Goal: Task Accomplishment & Management: Complete application form

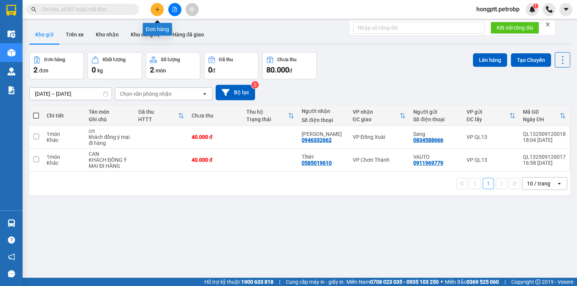
click at [160, 11] on button at bounding box center [157, 9] width 13 height 13
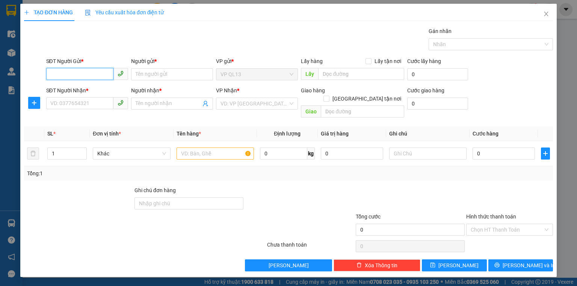
click at [81, 71] on input "SĐT Người Gửi *" at bounding box center [79, 74] width 67 height 12
type input "0938387585"
click at [90, 90] on div "0938387585 - sinh" at bounding box center [87, 89] width 73 height 8
type input "sinh"
type input "0363114652"
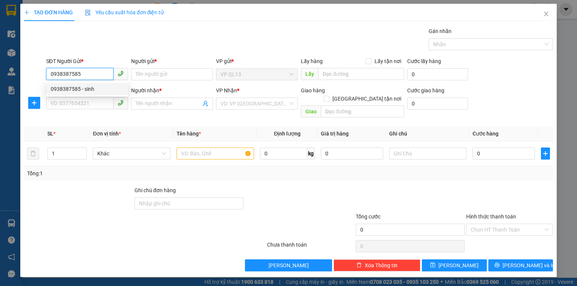
type input "them"
type input "CAY XANG 778"
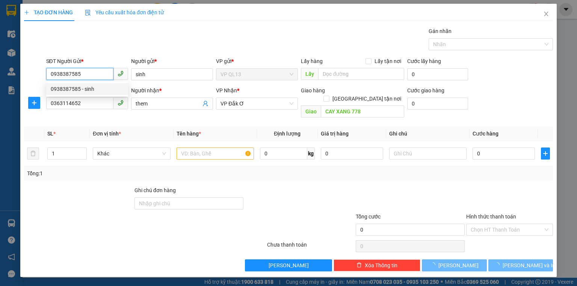
type input "20.000"
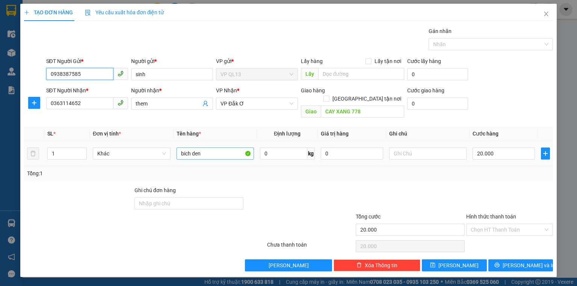
type input "0938387585"
drag, startPoint x: 225, startPoint y: 148, endPoint x: 158, endPoint y: 144, distance: 67.7
click at [158, 144] on tr "1 Khác bich den 0 kg 0 20.000" at bounding box center [288, 153] width 529 height 25
type input "hùng"
click at [512, 148] on input "20.000" at bounding box center [503, 154] width 62 height 12
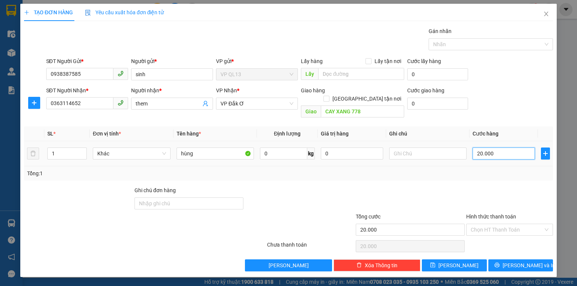
type input "3"
type input "30"
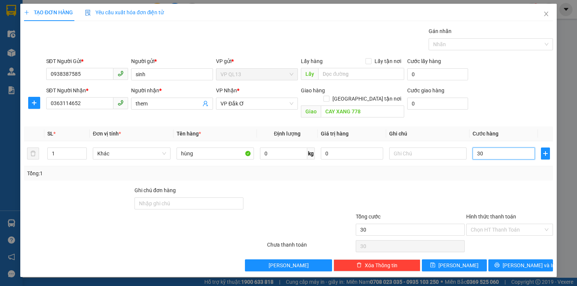
type input "30"
type input "30.000"
click at [528, 96] on div "SĐT Người Nhận * 0363114652 Người nhận * them VP Nhận * VP Đắk Ơ Giao hàng Gia…" at bounding box center [300, 103] width 510 height 35
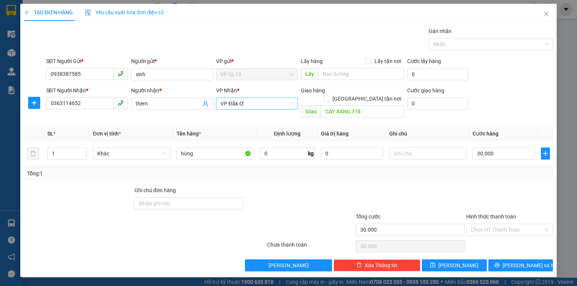
click at [264, 105] on span "VP Đắk Ơ" at bounding box center [256, 103] width 73 height 11
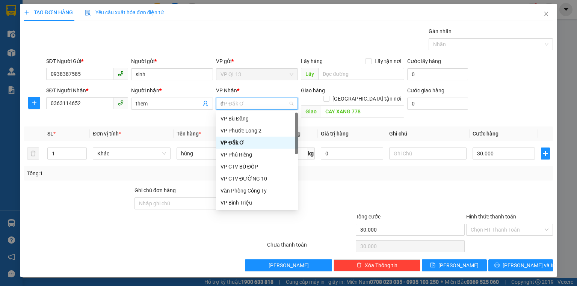
type input "d"
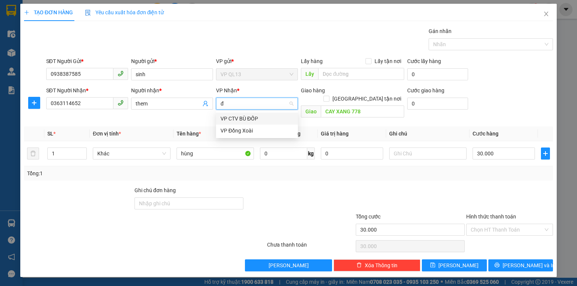
type input "đô"
click at [263, 133] on div "VP Đồng Xoài" at bounding box center [256, 130] width 73 height 8
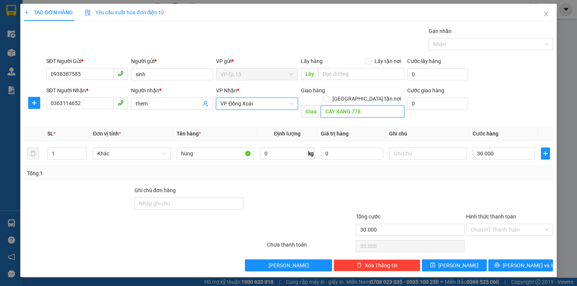
click at [374, 105] on input "CAY XANG 778" at bounding box center [362, 111] width 83 height 12
click at [482, 224] on input "Hình thức thanh toán" at bounding box center [506, 229] width 72 height 11
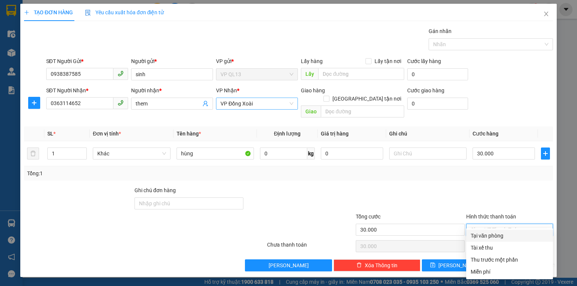
click at [498, 236] on div "Tại văn phòng" at bounding box center [509, 236] width 78 height 8
type input "0"
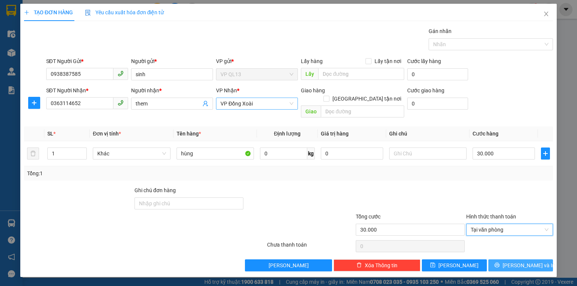
click at [519, 261] on span "[PERSON_NAME] và In" at bounding box center [528, 265] width 53 height 8
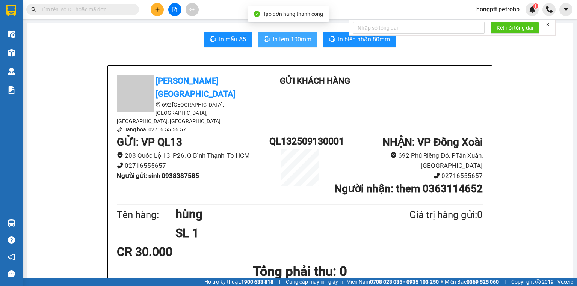
click at [285, 36] on span "In tem 100mm" at bounding box center [292, 39] width 39 height 9
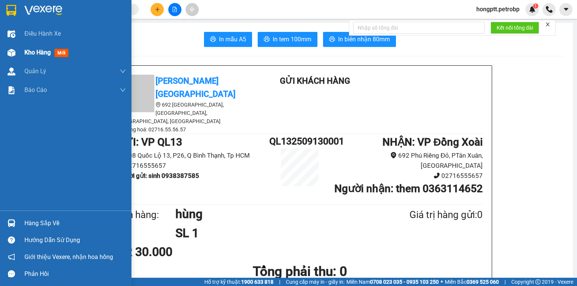
click at [35, 51] on span "Kho hàng" at bounding box center [37, 52] width 26 height 7
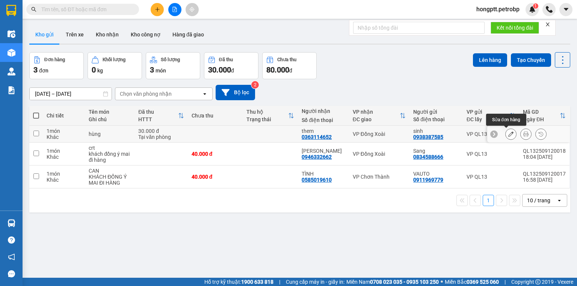
click at [508, 133] on icon at bounding box center [510, 133] width 5 height 5
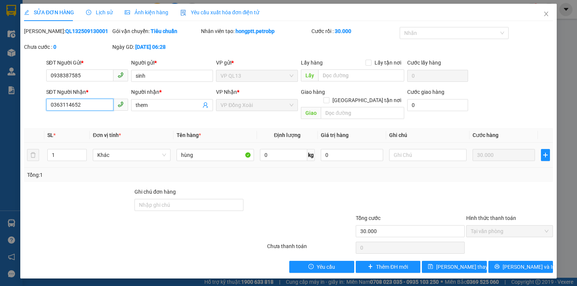
drag, startPoint x: 103, startPoint y: 105, endPoint x: 0, endPoint y: 77, distance: 106.7
click at [0, 77] on div "SỬA ĐƠN HÀNG Lịch sử Ảnh kiện hàng Yêu cầu xuất hóa đơn điện tử Total Paid Fee …" at bounding box center [288, 143] width 577 height 286
type input "0335560406"
drag, startPoint x: 157, startPoint y: 104, endPoint x: 48, endPoint y: 90, distance: 110.2
click at [48, 90] on div "SĐT Người Nhận * 0335560406 0335560406 Người nhận * them VP Nhận * VP Đồng Xoài…" at bounding box center [300, 105] width 510 height 35
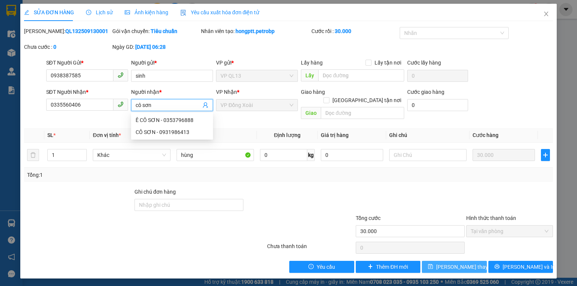
type input "cô sơn"
click at [452, 263] on span "[PERSON_NAME] thay đổi" at bounding box center [466, 267] width 60 height 8
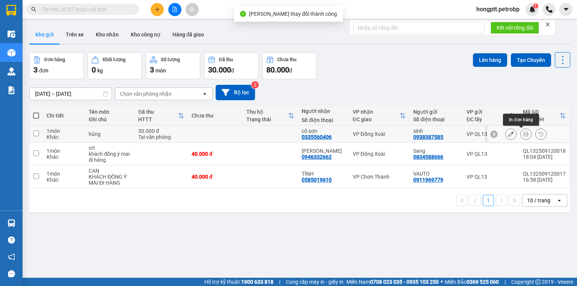
click at [523, 134] on icon at bounding box center [525, 133] width 5 height 5
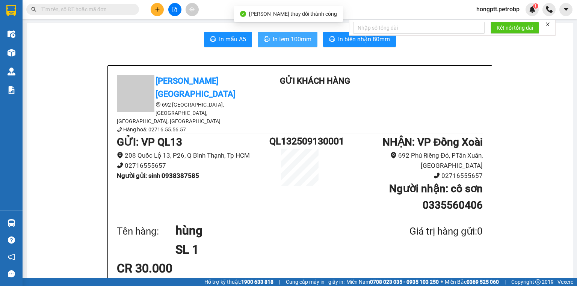
click at [293, 38] on span "In tem 100mm" at bounding box center [292, 39] width 39 height 9
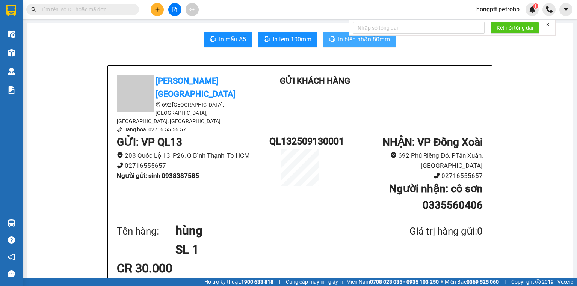
click at [344, 41] on span "In biên nhận 80mm" at bounding box center [364, 39] width 52 height 9
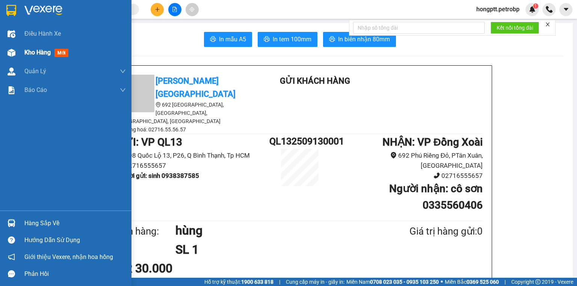
click at [27, 51] on span "Kho hàng" at bounding box center [37, 52] width 26 height 7
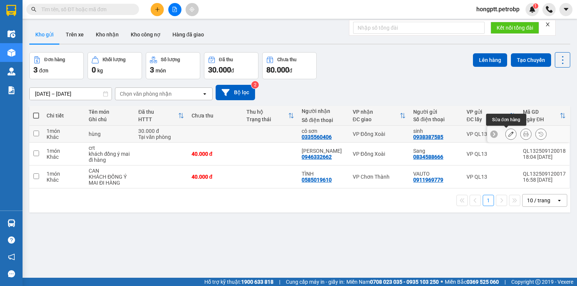
click at [508, 133] on icon at bounding box center [510, 133] width 5 height 5
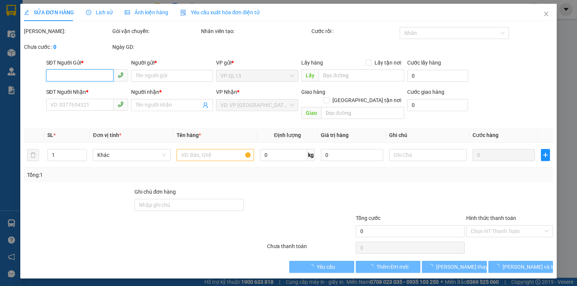
type input "0938387585"
type input "sinh"
type input "0335560406"
type input "cô sơn"
type input "30.000"
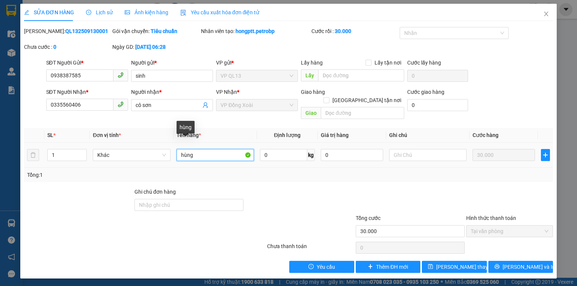
click at [179, 149] on input "hùng" at bounding box center [214, 155] width 77 height 12
type input "thùng"
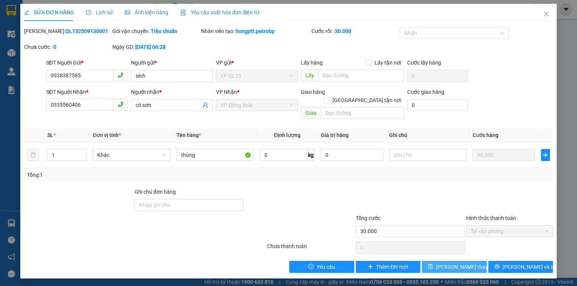
click at [459, 263] on span "[PERSON_NAME] thay đổi" at bounding box center [466, 267] width 60 height 8
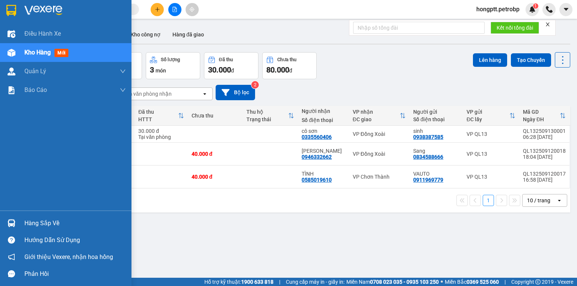
click at [24, 221] on div "Hàng sắp về" at bounding box center [74, 223] width 101 height 11
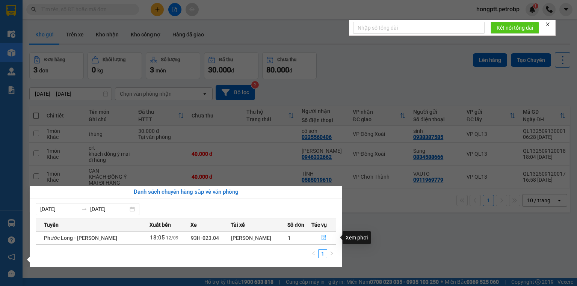
click at [323, 237] on icon "file-done" at bounding box center [323, 237] width 5 height 5
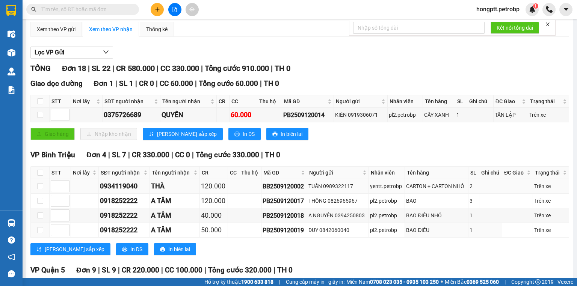
scroll to position [60, 0]
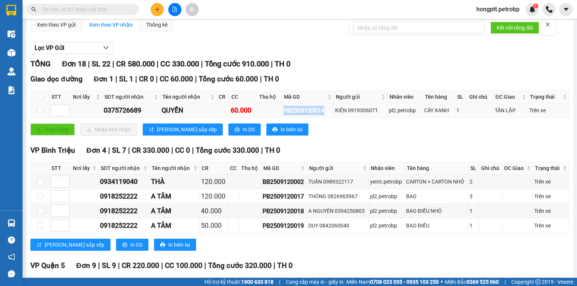
drag, startPoint x: 326, startPoint y: 116, endPoint x: 280, endPoint y: 116, distance: 46.2
click at [280, 116] on tr "0375726689 QUYỀN 60.000 PB2509120014 KIÊN 0919306071 pl2.petrobp CÂY XANH 1 TÂN…" at bounding box center [300, 110] width 538 height 15
copy div "PB2509120014"
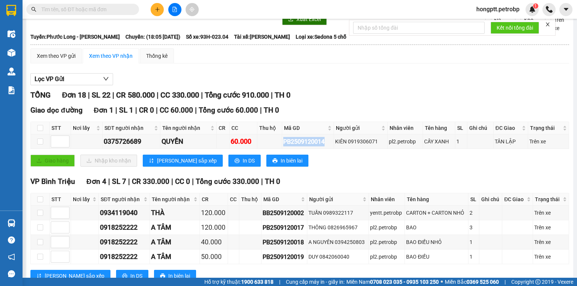
scroll to position [0, 0]
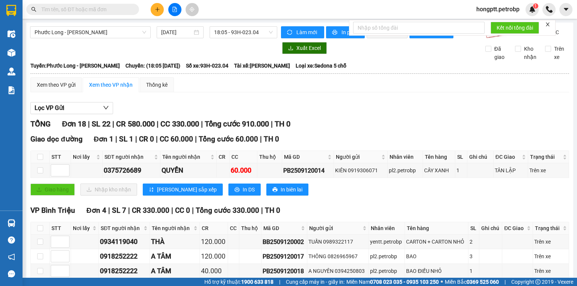
click at [90, 10] on input "text" at bounding box center [85, 9] width 89 height 8
paste input "PB2509120014"
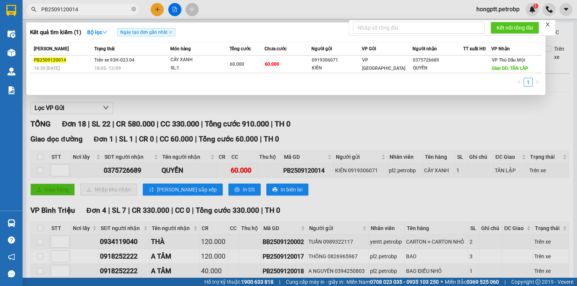
type input "PB2509120014"
click at [291, 126] on div at bounding box center [288, 143] width 577 height 286
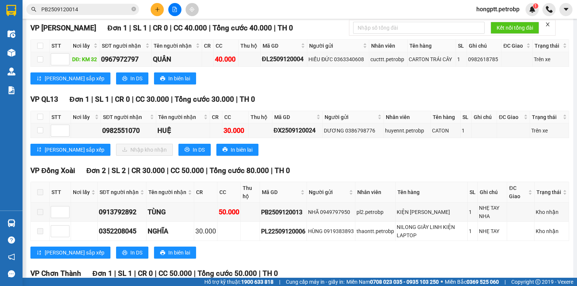
scroll to position [541, 0]
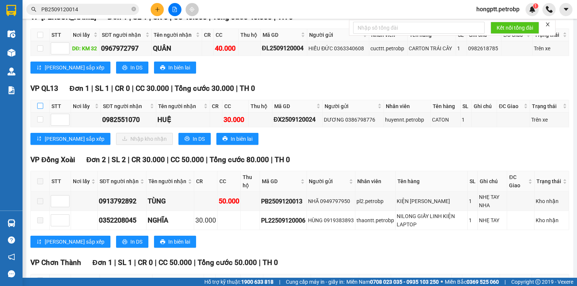
drag, startPoint x: 38, startPoint y: 108, endPoint x: 102, endPoint y: 151, distance: 77.0
click at [39, 108] on input "checkbox" at bounding box center [40, 106] width 6 height 6
checkbox input "true"
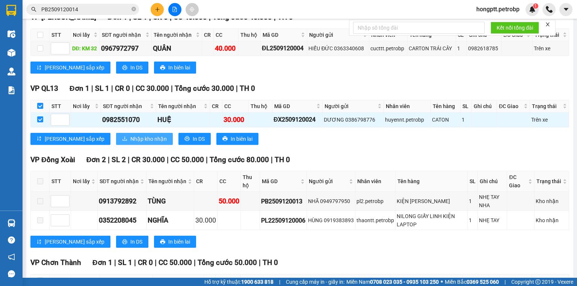
click at [130, 143] on span "Nhập kho nhận" at bounding box center [148, 139] width 36 height 8
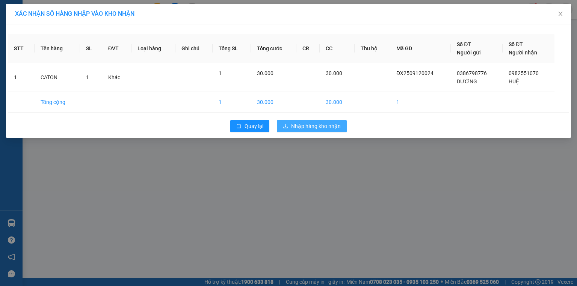
click at [309, 128] on span "Nhập hàng kho nhận" at bounding box center [316, 126] width 50 height 8
